Goal: Information Seeking & Learning: Check status

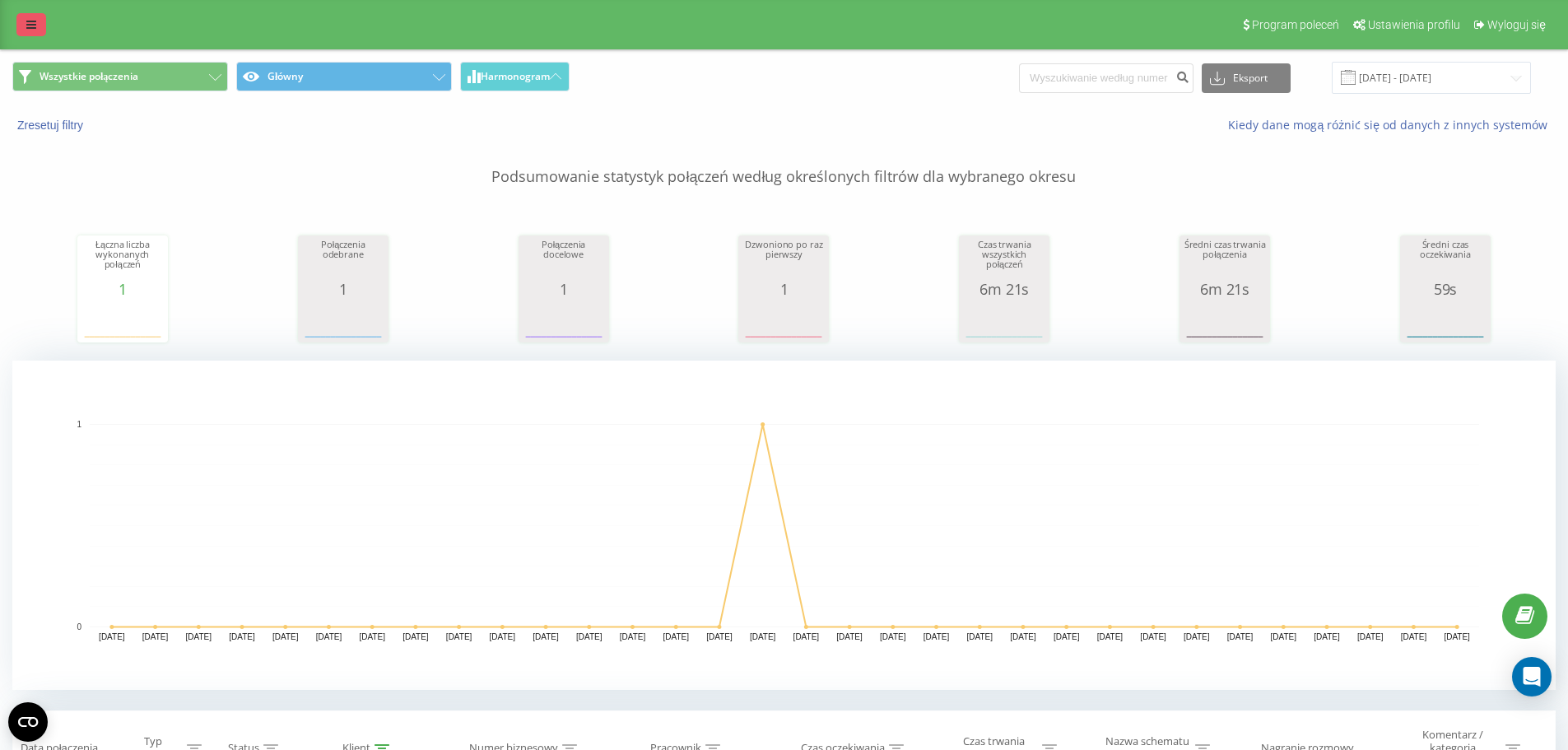
click at [27, 14] on link at bounding box center [31, 25] width 30 height 23
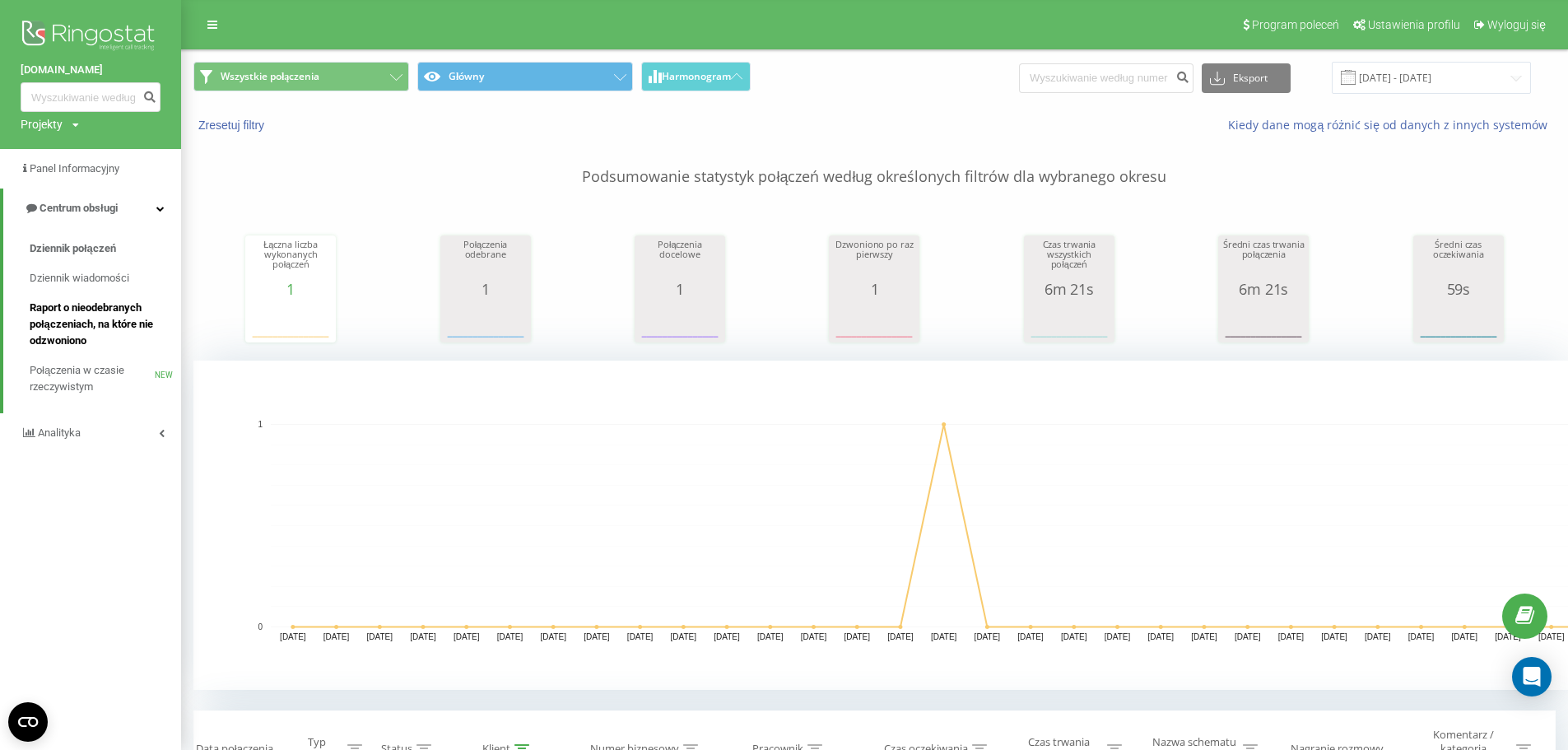
click at [117, 308] on span "Raport o nieodebranych połączeniach, na które nie odzwoniono" at bounding box center [101, 324] width 143 height 50
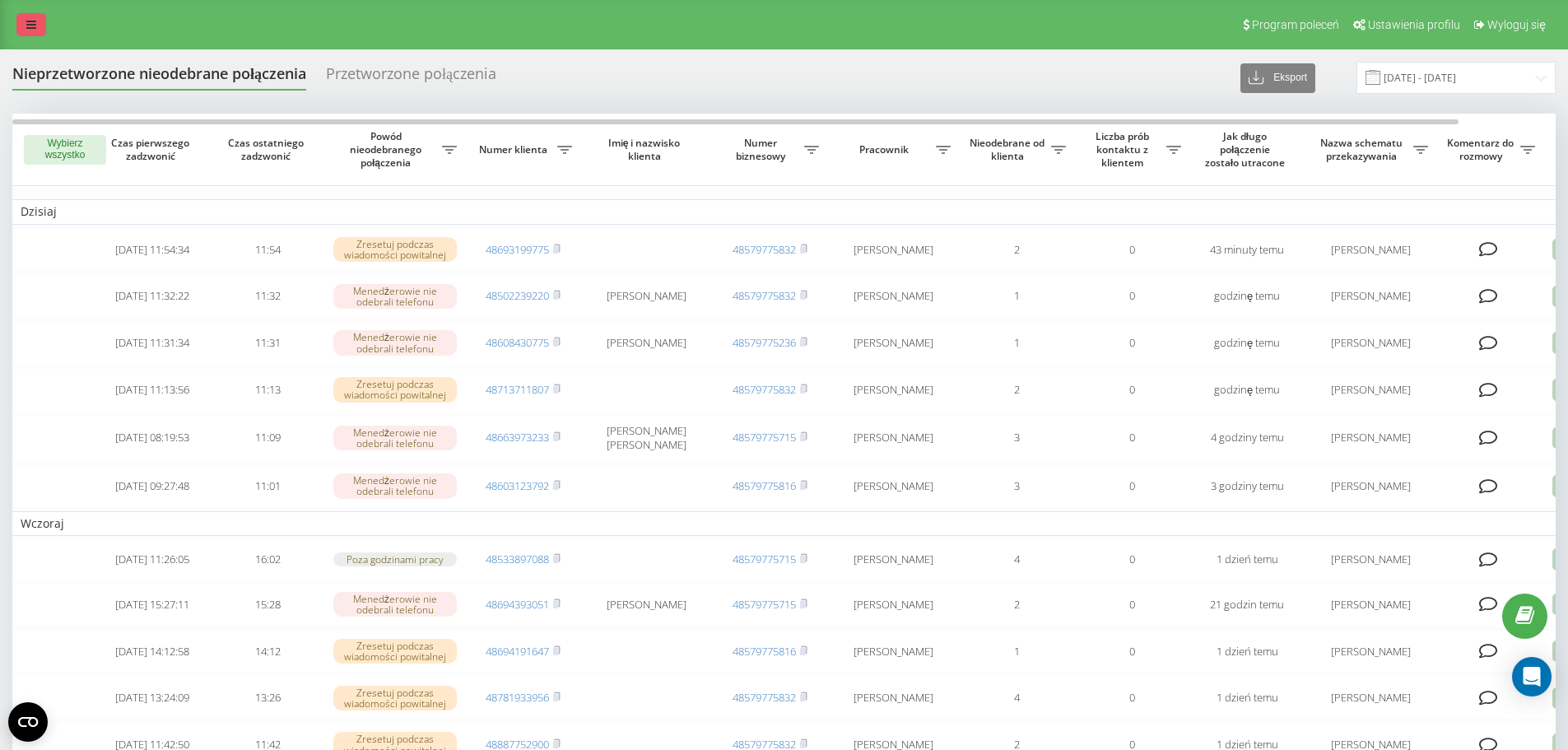
click at [35, 20] on icon at bounding box center [31, 25] width 10 height 11
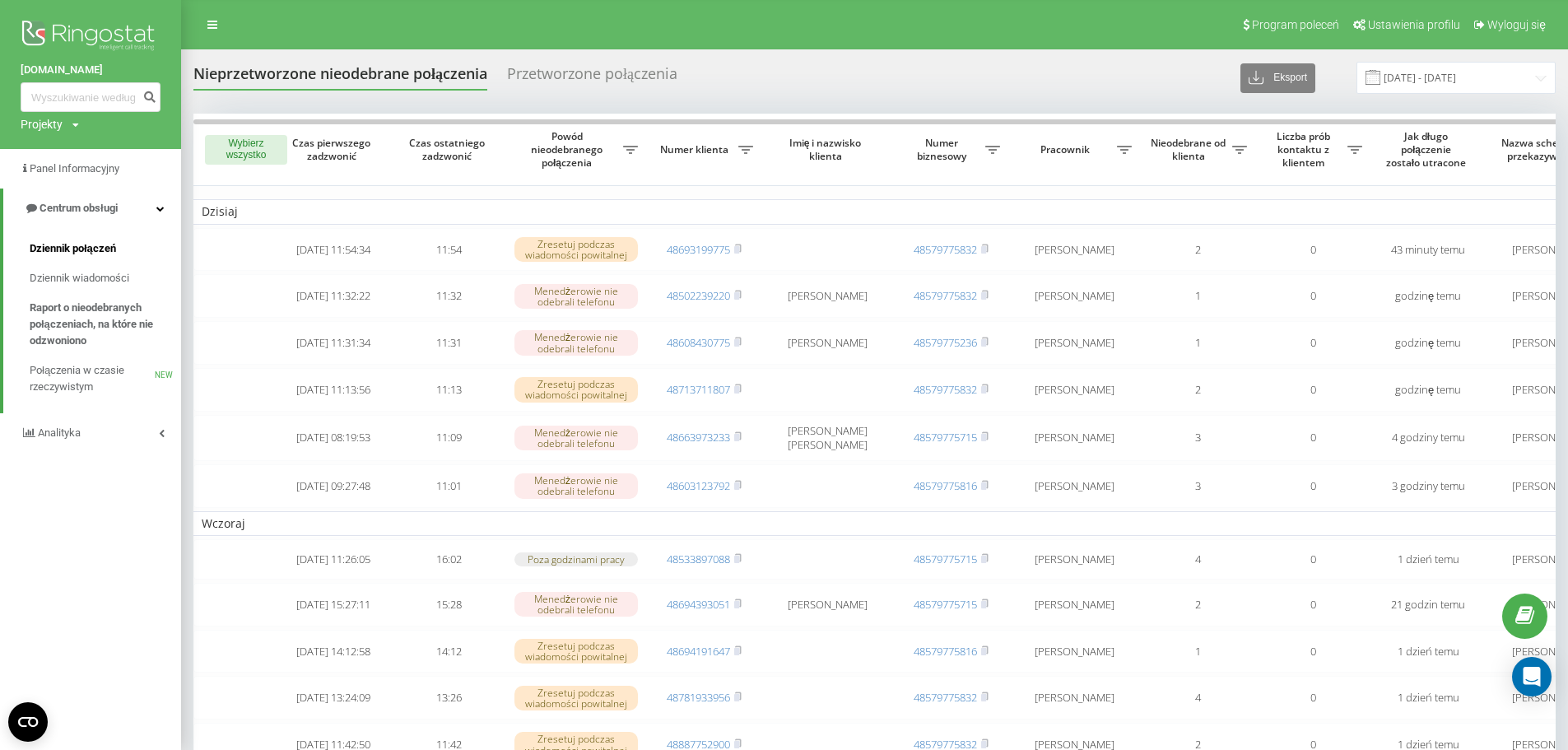
click at [97, 246] on span "Dziennik połączeń" at bounding box center [72, 248] width 87 height 16
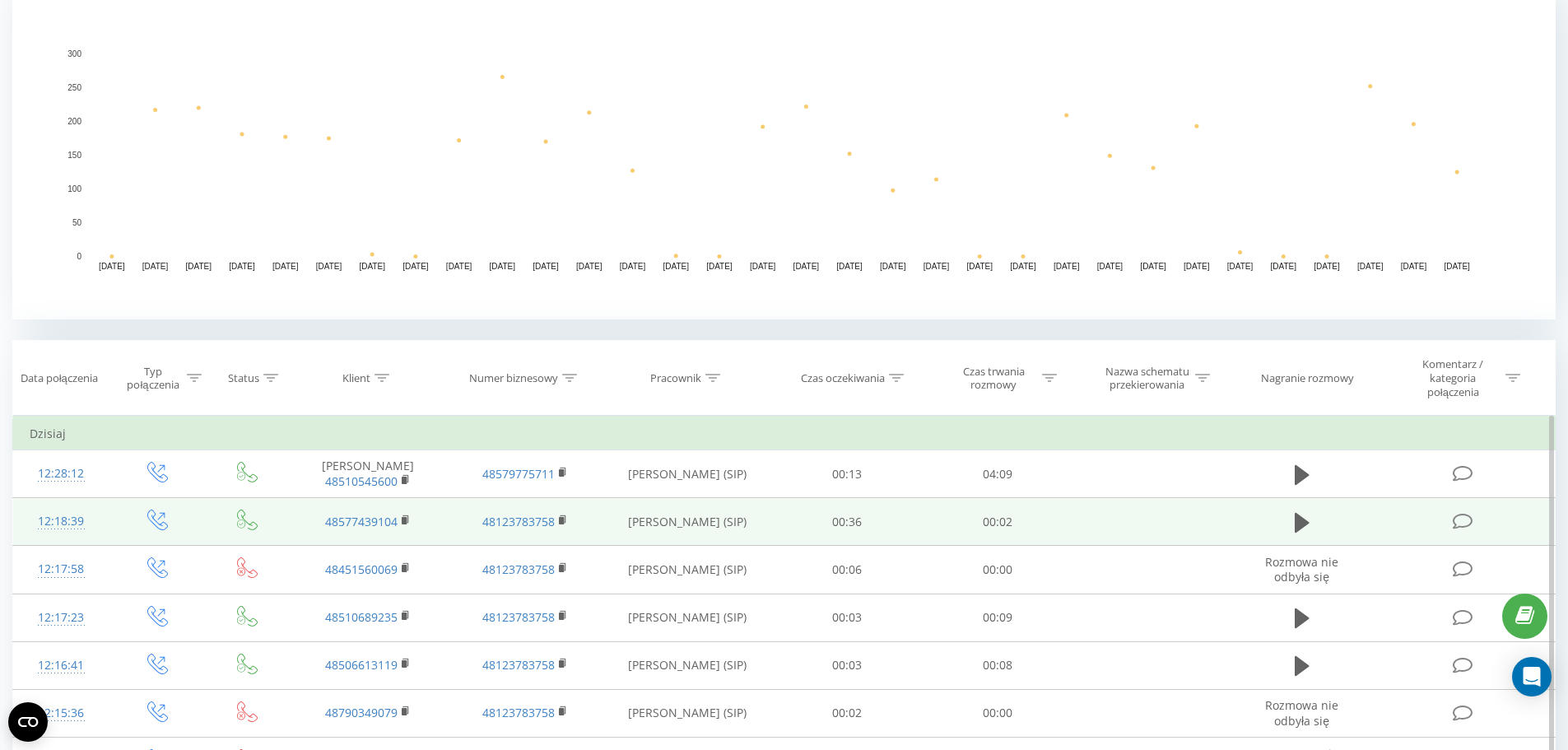
scroll to position [412, 0]
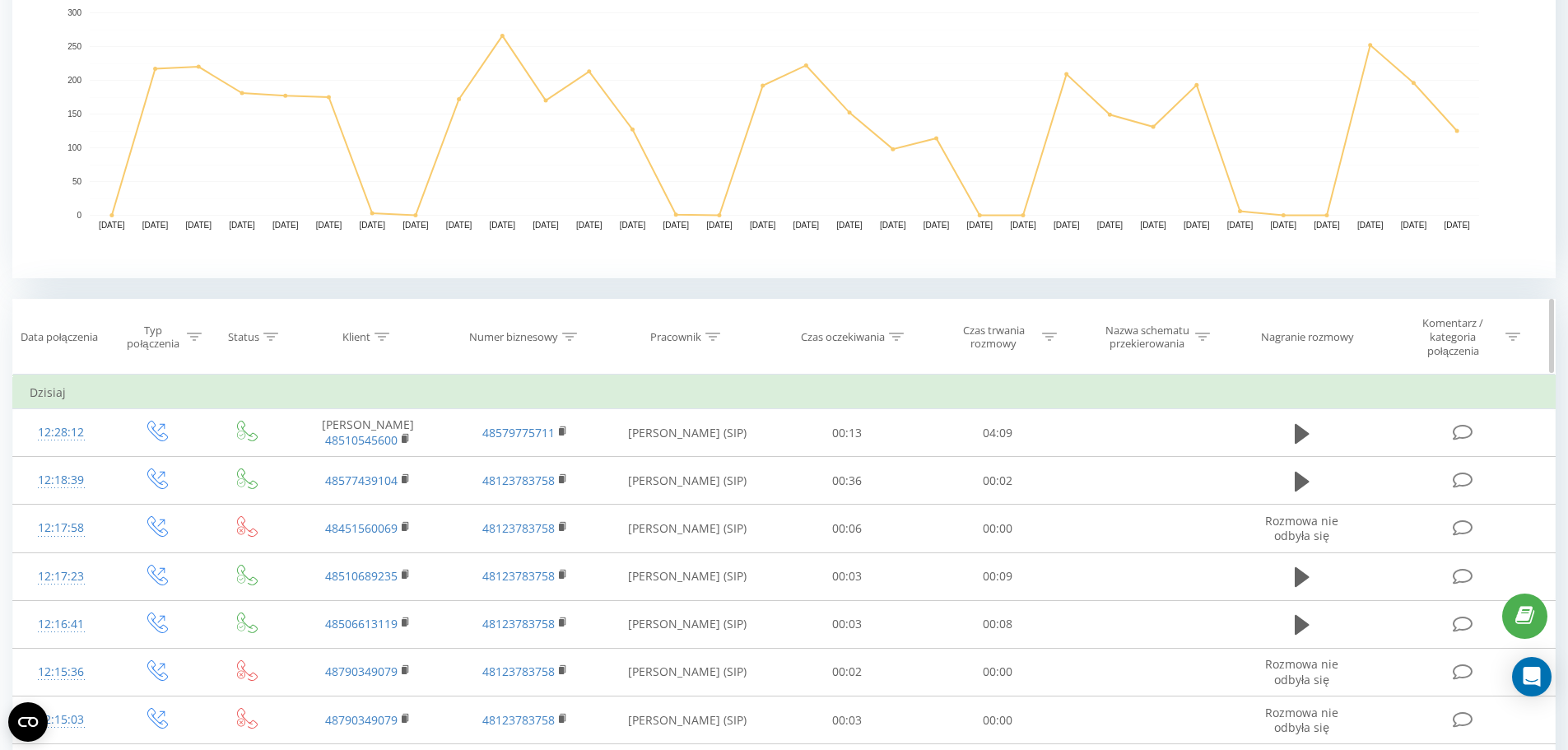
click at [712, 342] on div at bounding box center [713, 337] width 15 height 14
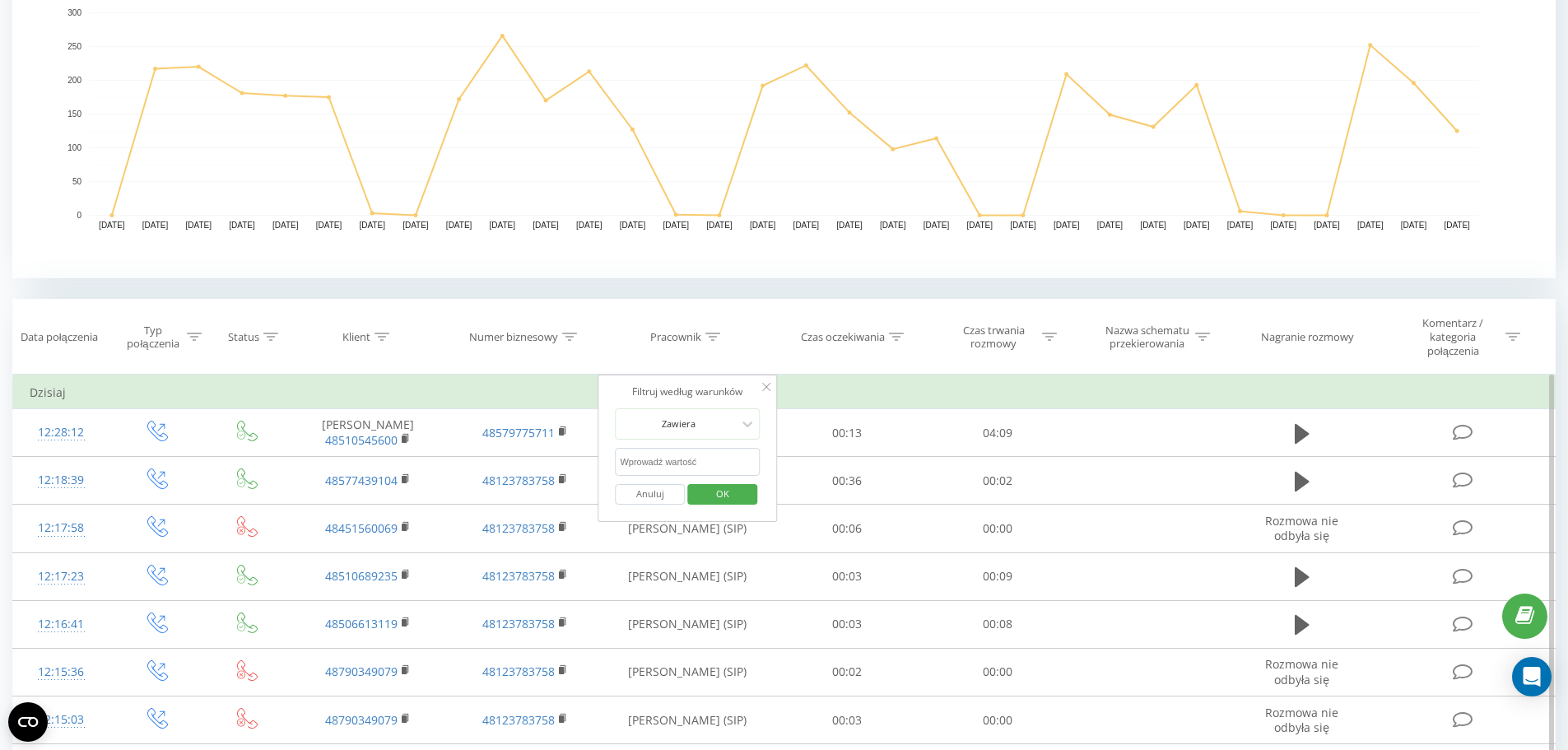
click at [691, 454] on input "text" at bounding box center [688, 463] width 145 height 29
type input "małgorzata"
click at [711, 491] on span "OK" at bounding box center [723, 493] width 46 height 26
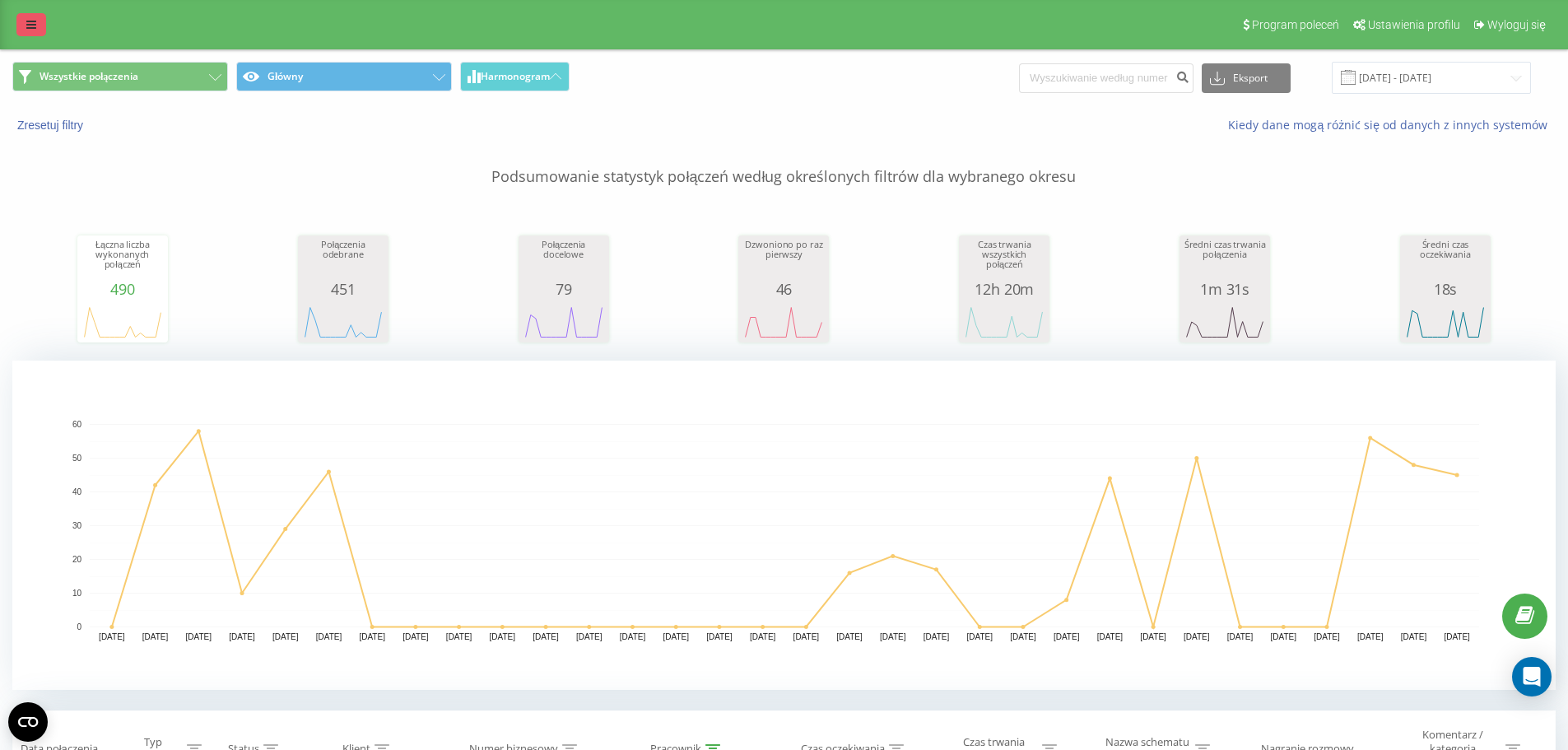
click at [31, 25] on icon at bounding box center [31, 25] width 10 height 11
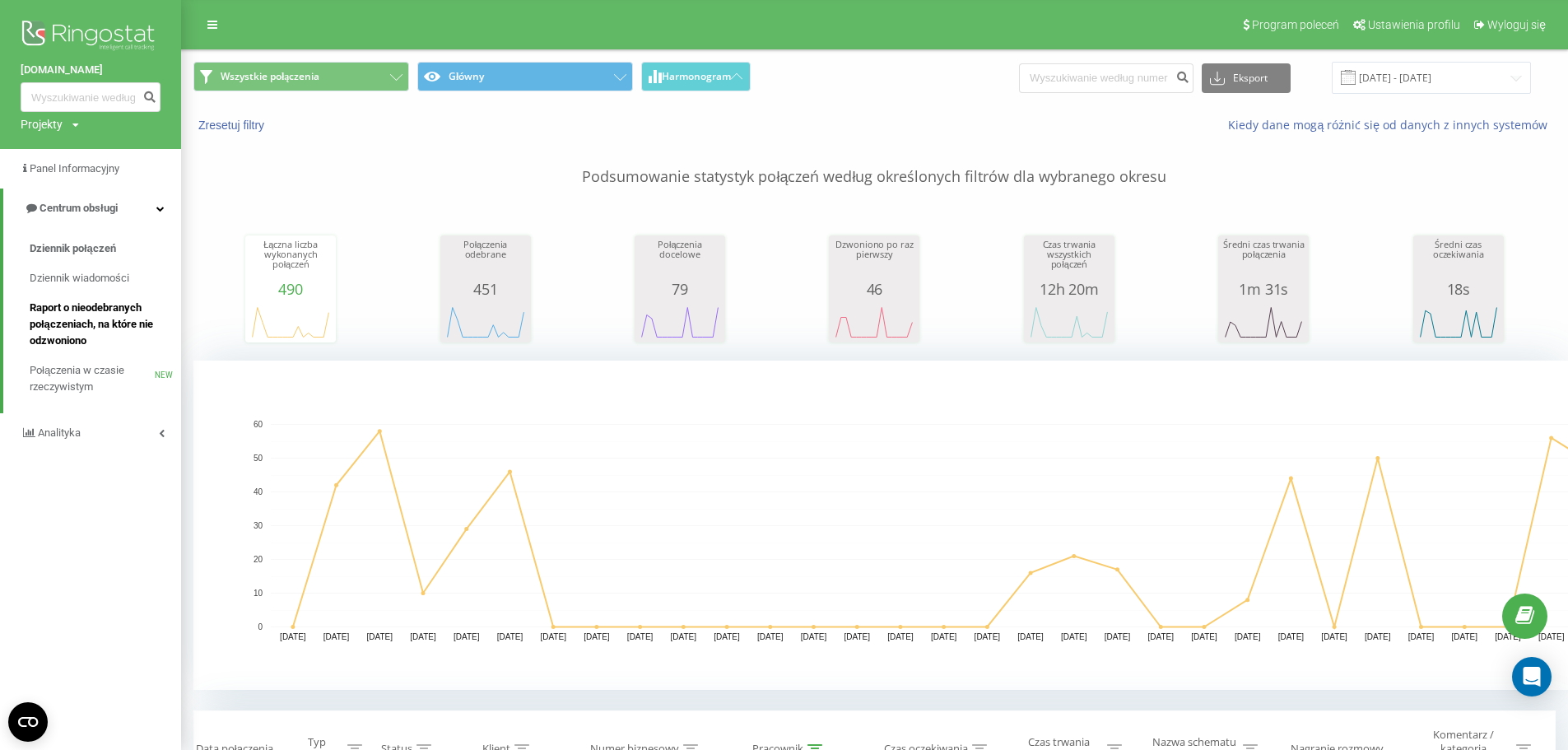
click at [113, 313] on span "Raport o nieodebranych połączeniach, na które nie odzwoniono" at bounding box center [101, 324] width 143 height 50
